Goal: Navigation & Orientation: Find specific page/section

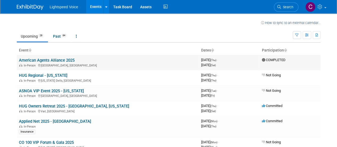
click at [63, 62] on link "American Agents Alliance 2025" at bounding box center [47, 60] width 56 height 5
click at [88, 107] on link "HUG Owners Retreat 2025 - [GEOGRAPHIC_DATA], [US_STATE]" at bounding box center [74, 106] width 110 height 5
click at [53, 120] on link "Applied Net 2025 - Las Vegas" at bounding box center [55, 121] width 72 height 5
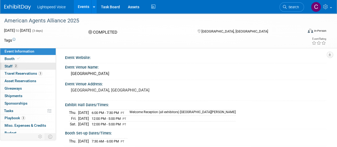
click at [11, 66] on span "Staff 2" at bounding box center [11, 66] width 13 height 4
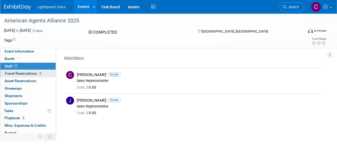
click at [18, 73] on span "Travel Reservations 3" at bounding box center [24, 73] width 38 height 4
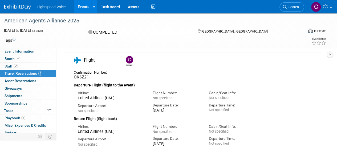
scroll to position [23, 0]
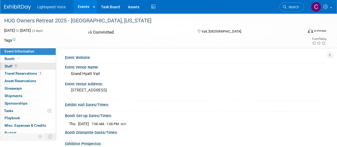
click at [9, 66] on span "Staff 1" at bounding box center [11, 66] width 13 height 4
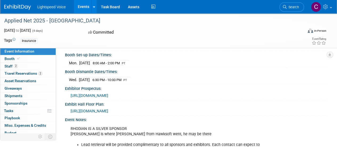
scroll to position [90, 0]
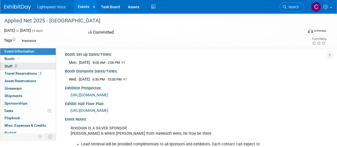
click at [6, 69] on link "2 Staff 2" at bounding box center [27, 66] width 55 height 7
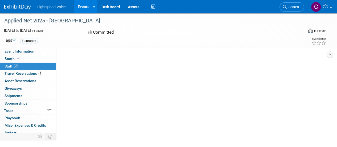
scroll to position [0, 0]
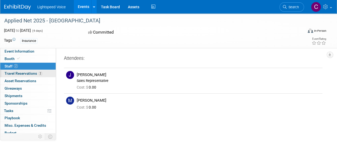
click at [22, 74] on span "Travel Reservations 2" at bounding box center [24, 73] width 38 height 4
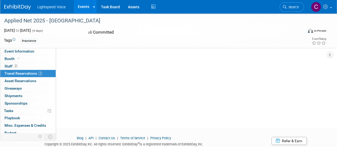
scroll to position [124, 0]
